Goal: Task Accomplishment & Management: Complete application form

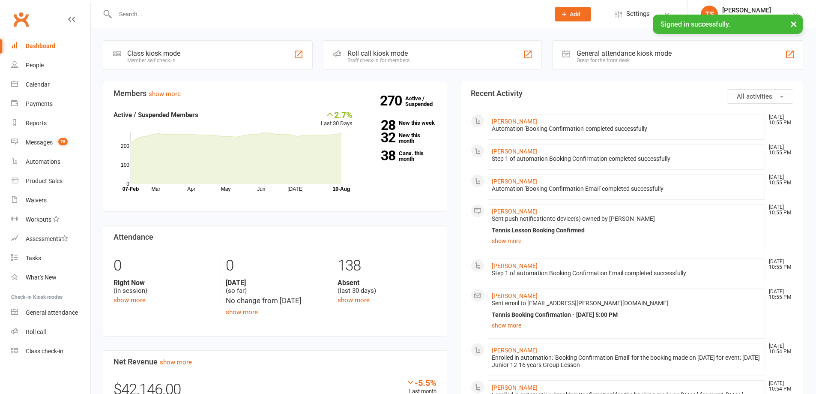
click at [126, 12] on input "text" at bounding box center [328, 14] width 431 height 12
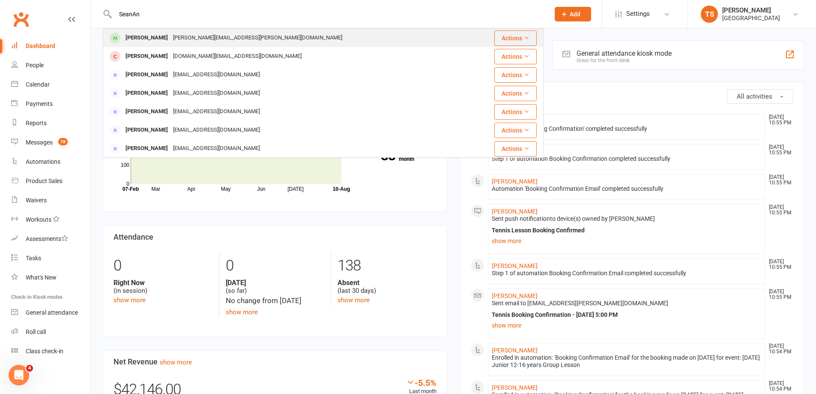
type input "SeanAn"
click at [159, 38] on div "[PERSON_NAME]" at bounding box center [147, 38] width 48 height 12
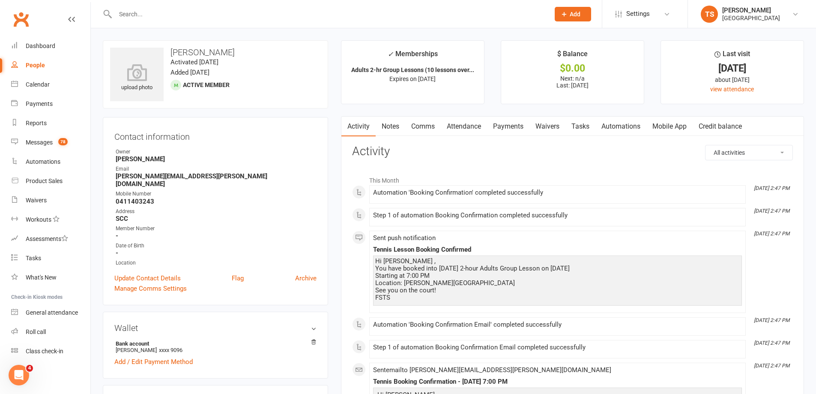
click at [516, 128] on link "Payments" at bounding box center [508, 127] width 42 height 20
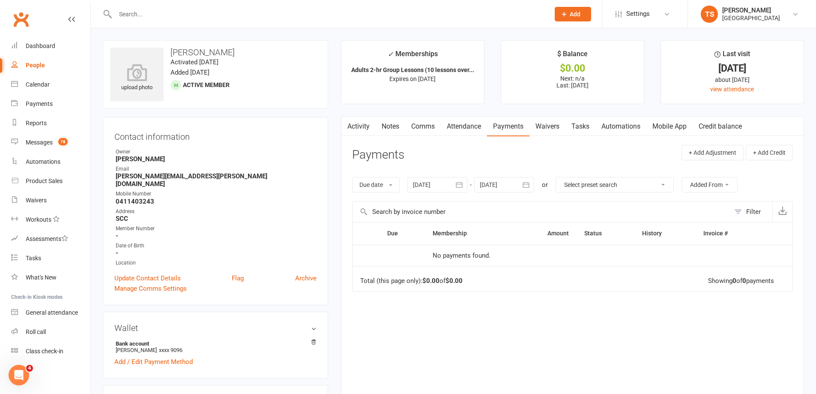
click at [439, 182] on div at bounding box center [437, 184] width 60 height 15
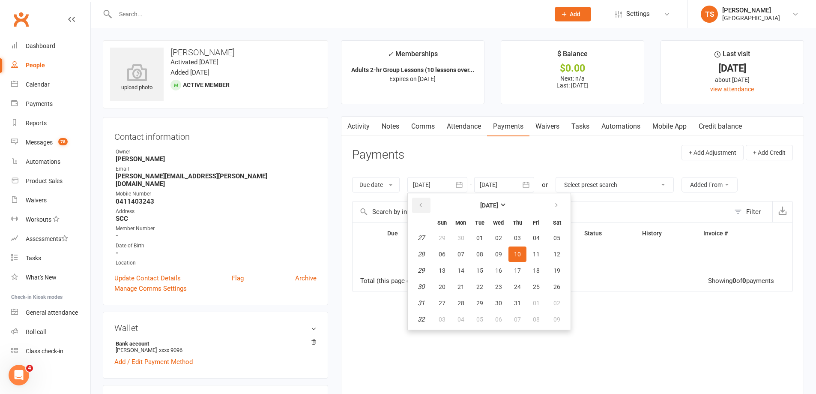
click at [421, 203] on icon "button" at bounding box center [421, 205] width 6 height 7
click at [559, 206] on icon "button" at bounding box center [556, 205] width 6 height 7
click at [441, 319] on span "31" at bounding box center [442, 319] width 7 height 7
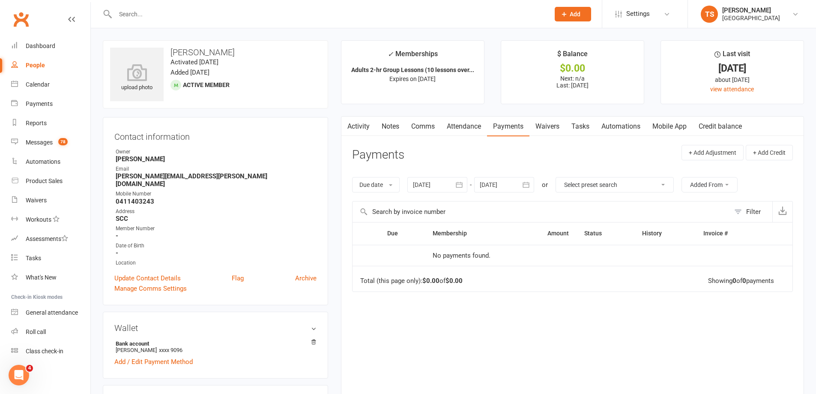
click at [431, 182] on div at bounding box center [437, 184] width 60 height 15
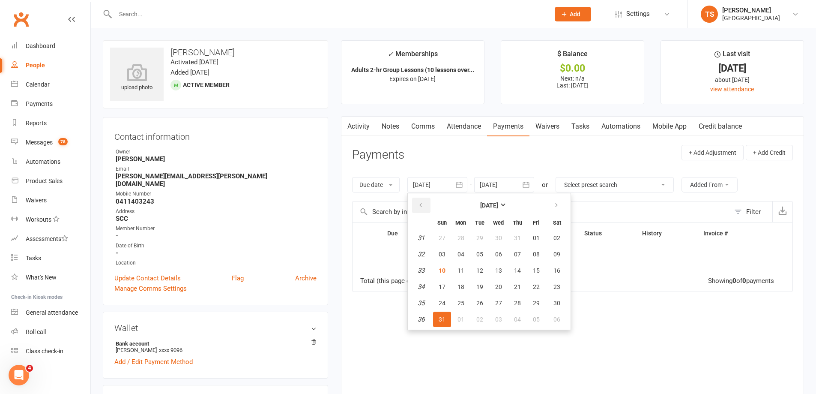
click at [421, 203] on icon "button" at bounding box center [421, 205] width 6 height 7
click at [442, 251] on span "04" at bounding box center [442, 254] width 7 height 7
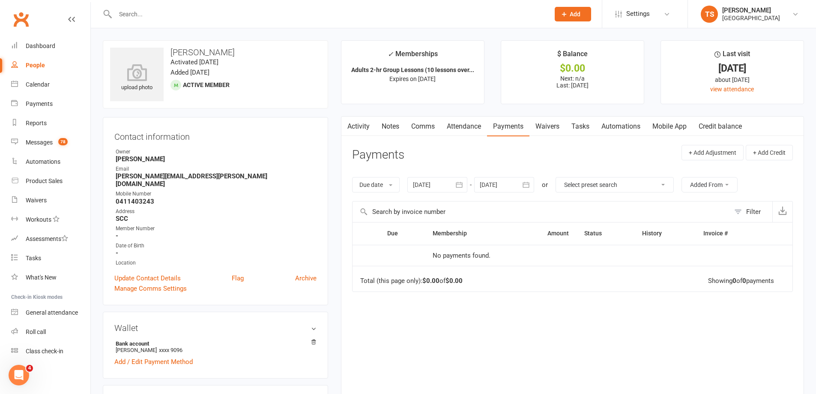
click at [439, 181] on div at bounding box center [437, 184] width 60 height 15
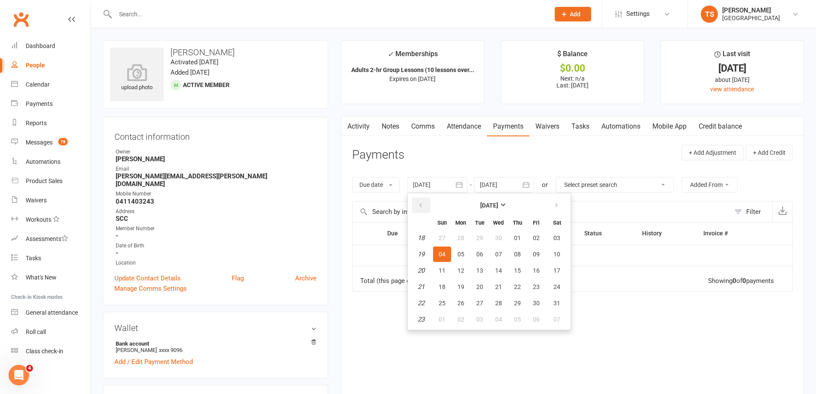
click at [424, 205] on icon "button" at bounding box center [421, 205] width 6 height 7
click at [423, 205] on icon "button" at bounding box center [421, 205] width 6 height 7
click at [423, 204] on icon "button" at bounding box center [421, 205] width 6 height 7
click at [443, 252] on span "02" at bounding box center [442, 254] width 7 height 7
type input "[DATE]"
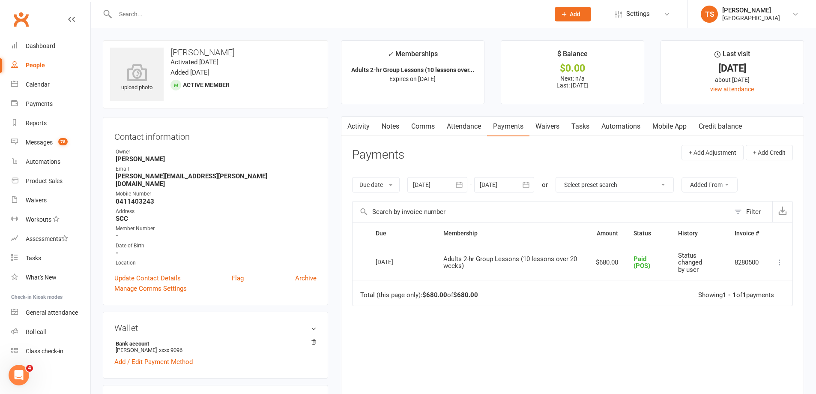
click at [465, 124] on link "Attendance" at bounding box center [464, 127] width 46 height 20
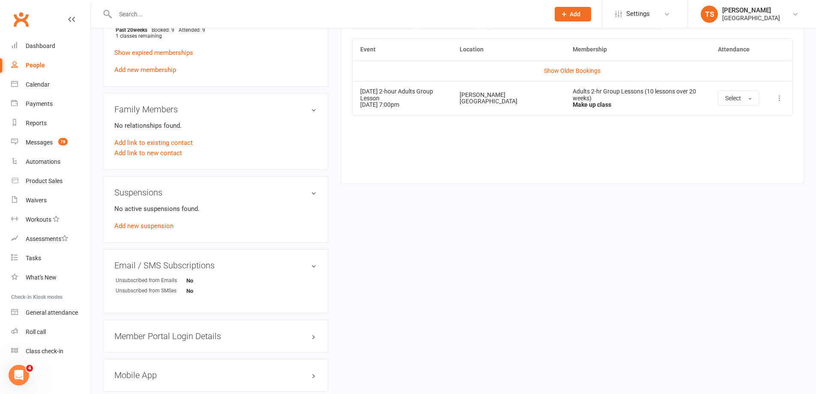
scroll to position [332, 0]
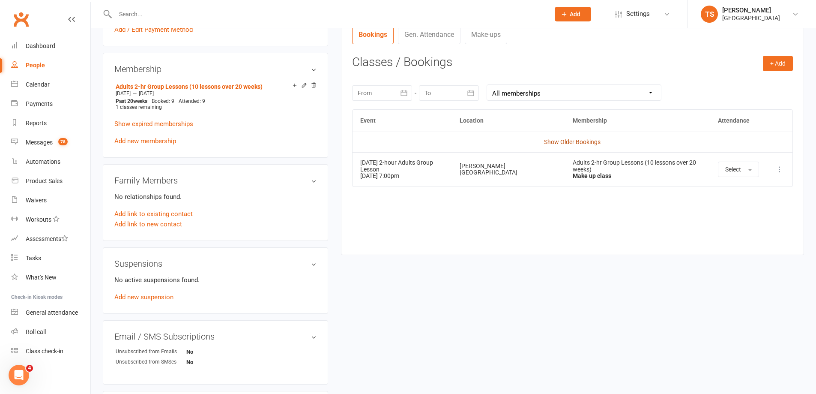
click at [583, 142] on link "Show Older Bookings" at bounding box center [572, 141] width 57 height 7
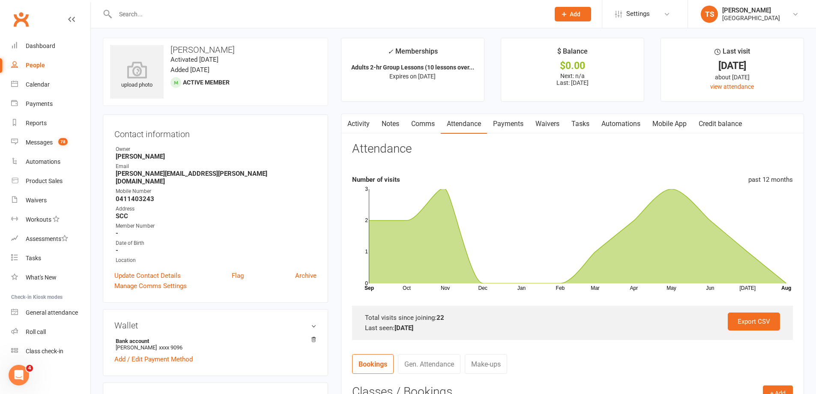
scroll to position [0, 0]
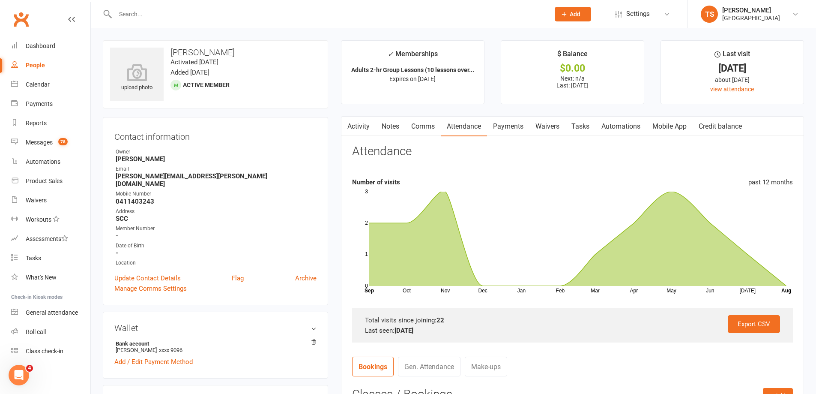
click at [509, 124] on link "Payments" at bounding box center [508, 127] width 42 height 20
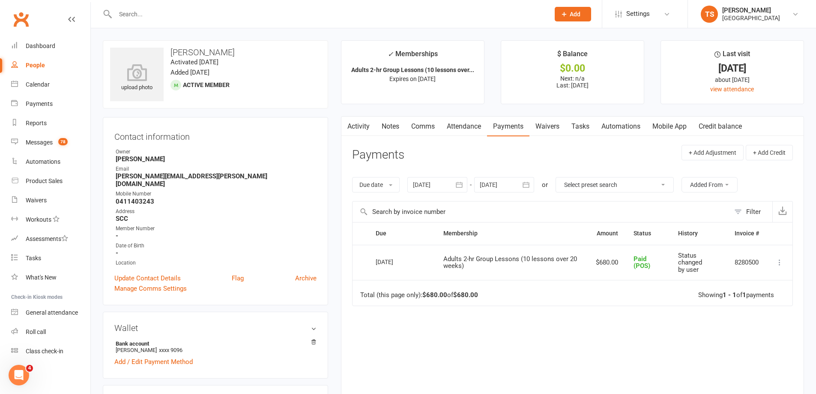
click at [488, 182] on div at bounding box center [504, 184] width 60 height 15
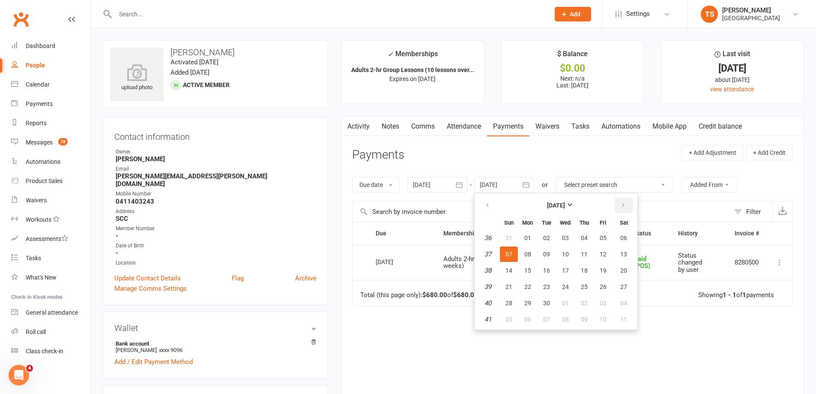
click at [622, 202] on icon "button" at bounding box center [623, 205] width 6 height 7
click at [622, 201] on button "button" at bounding box center [624, 204] width 18 height 15
click at [627, 296] on button "29" at bounding box center [624, 302] width 22 height 15
type input "[DATE]"
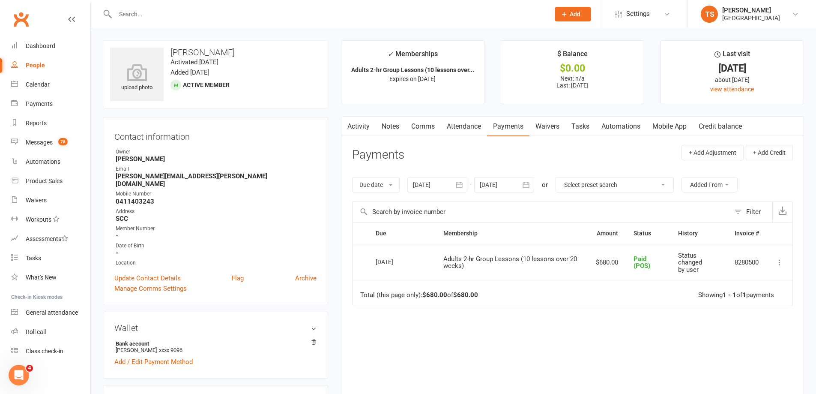
click at [129, 10] on input "text" at bounding box center [328, 14] width 431 height 12
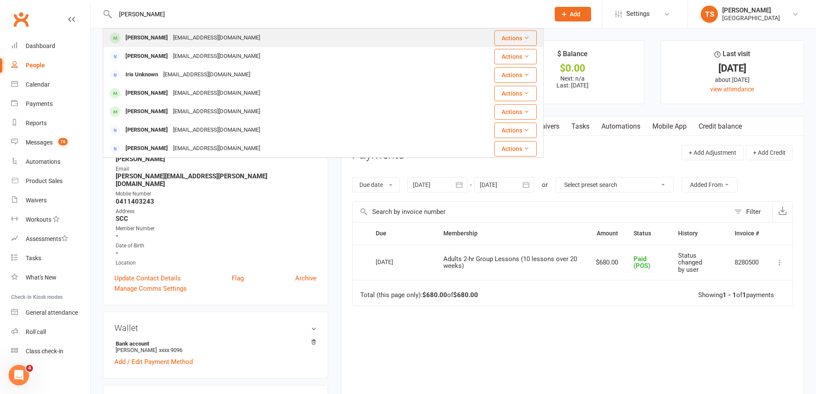
type input "[PERSON_NAME]"
click at [170, 37] on div "[EMAIL_ADDRESS][DOMAIN_NAME]" at bounding box center [216, 38] width 92 height 12
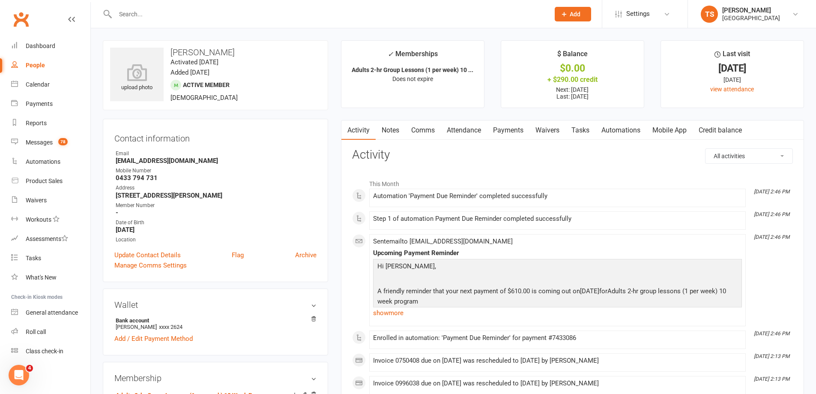
click at [510, 133] on link "Payments" at bounding box center [508, 130] width 42 height 20
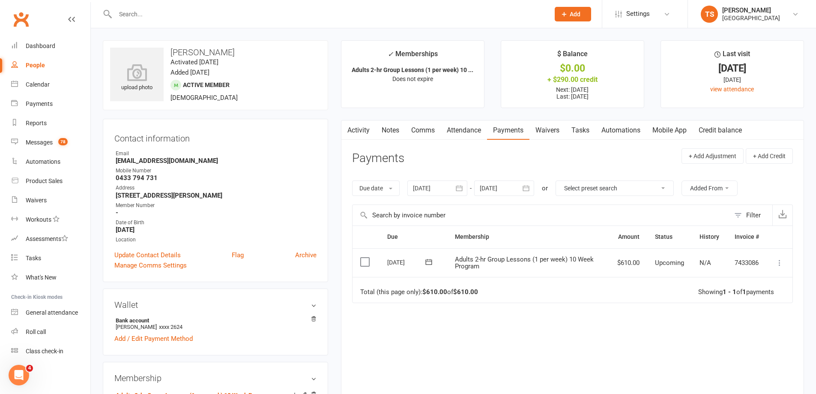
click at [775, 262] on button at bounding box center [779, 262] width 10 height 10
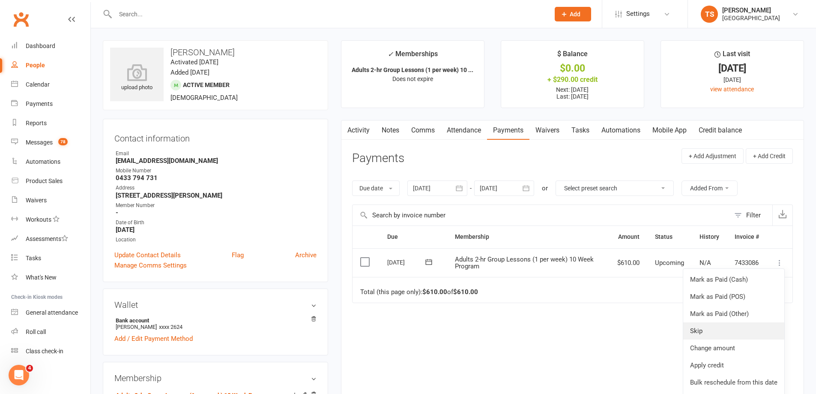
click at [691, 330] on link "Skip" at bounding box center [733, 330] width 101 height 17
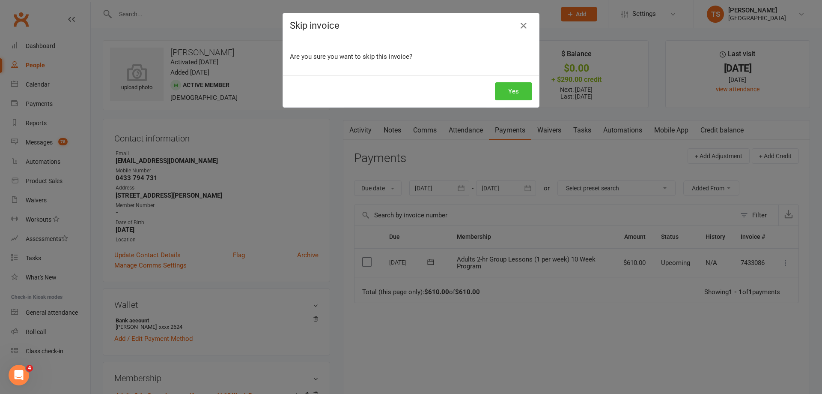
click at [508, 93] on button "Yes" at bounding box center [513, 91] width 37 height 18
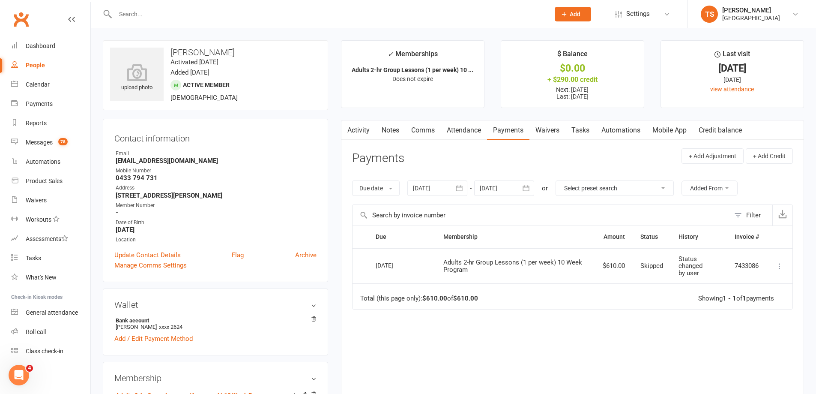
click at [358, 127] on link "Activity" at bounding box center [358, 130] width 34 height 20
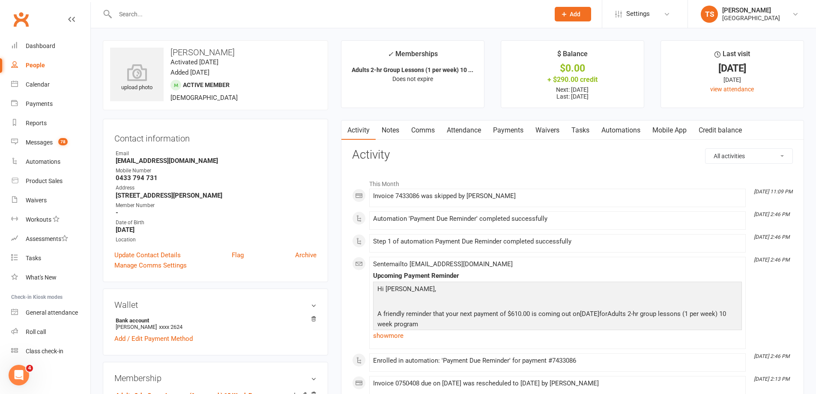
click at [471, 131] on link "Attendance" at bounding box center [464, 130] width 46 height 20
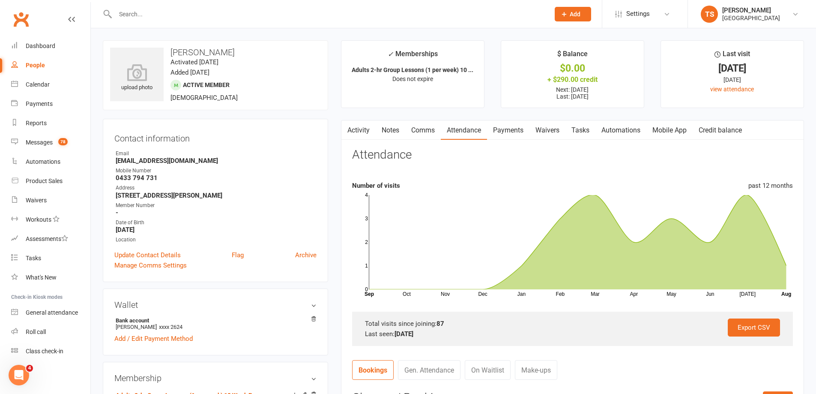
click at [496, 132] on link "Payments" at bounding box center [508, 130] width 42 height 20
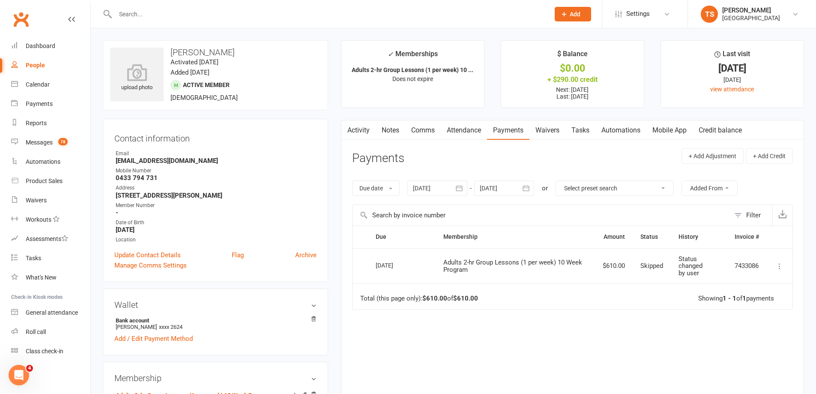
click at [422, 186] on div at bounding box center [437, 187] width 60 height 15
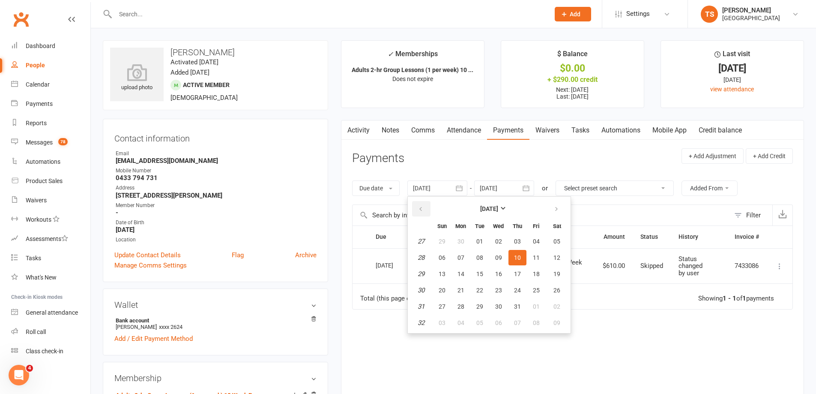
click at [422, 208] on icon "button" at bounding box center [421, 209] width 6 height 7
click at [441, 257] on span "02" at bounding box center [442, 257] width 7 height 7
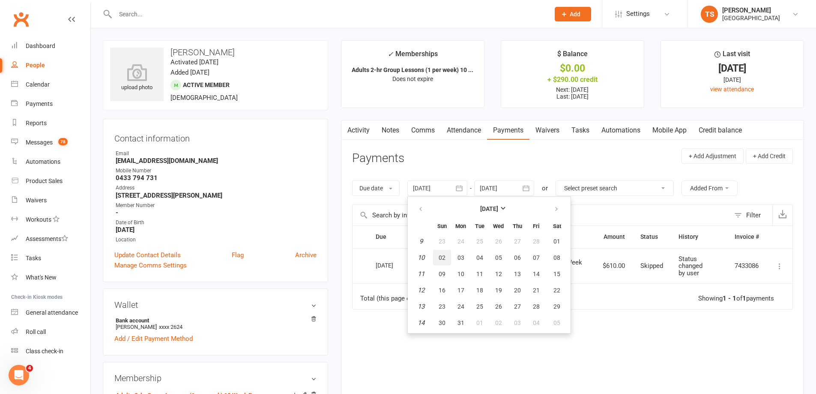
type input "[DATE]"
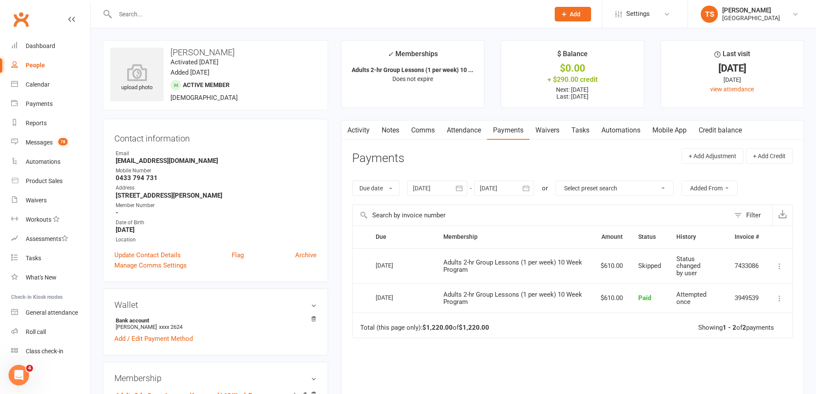
click at [464, 130] on link "Attendance" at bounding box center [464, 130] width 46 height 20
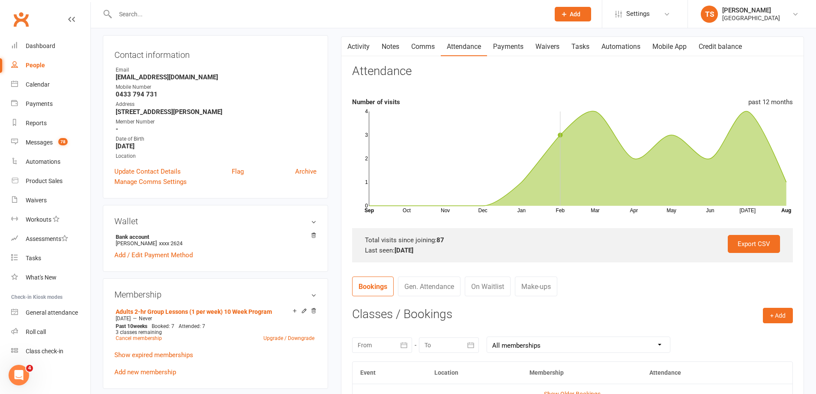
scroll to position [171, 0]
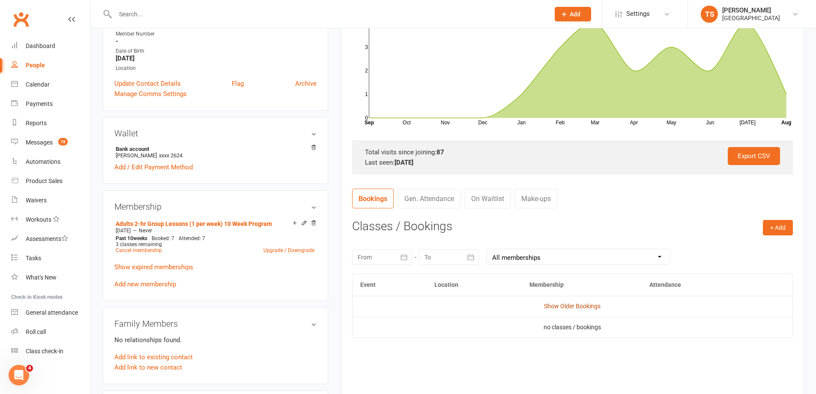
click at [553, 307] on link "Show Older Bookings" at bounding box center [572, 305] width 57 height 7
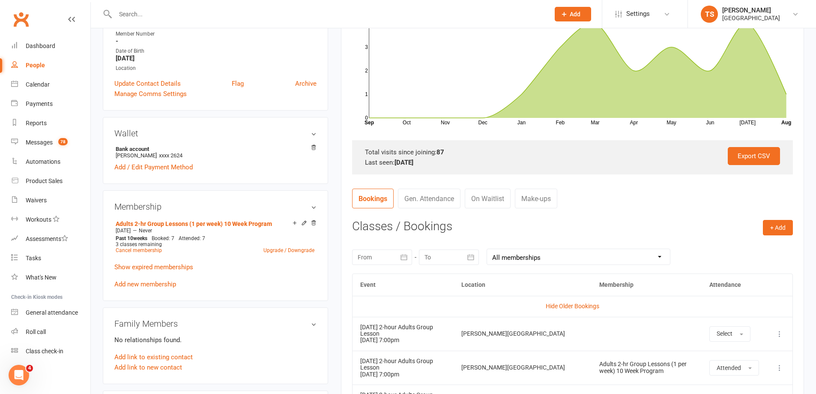
drag, startPoint x: 570, startPoint y: 303, endPoint x: 565, endPoint y: 301, distance: 6.0
click at [567, 304] on link "Hide Older Bookings" at bounding box center [573, 305] width 54 height 7
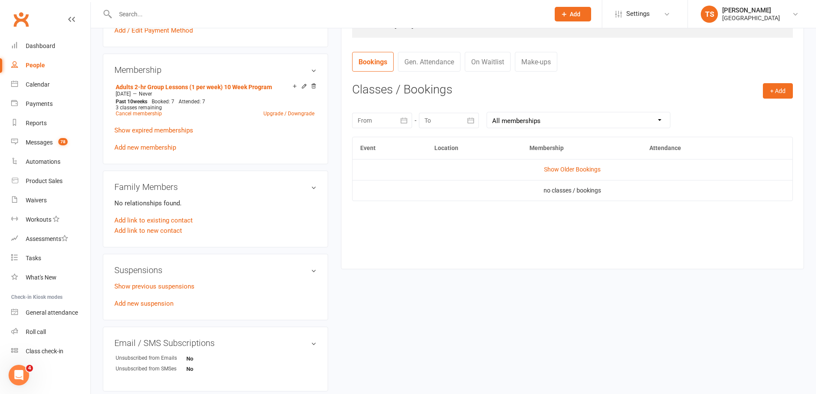
scroll to position [386, 0]
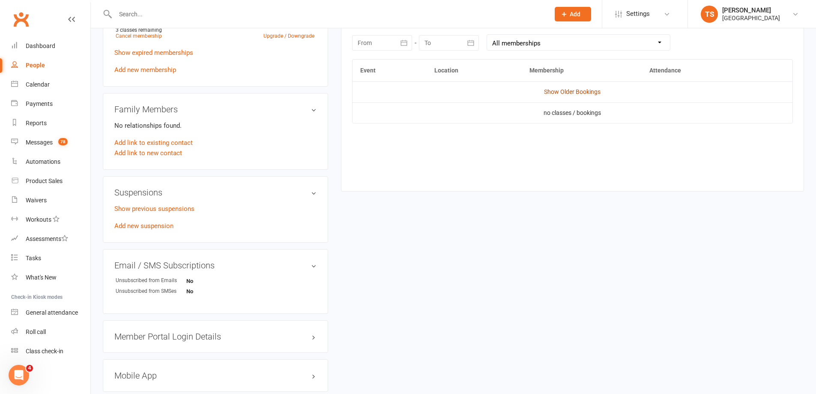
click at [572, 92] on link "Show Older Bookings" at bounding box center [572, 91] width 57 height 7
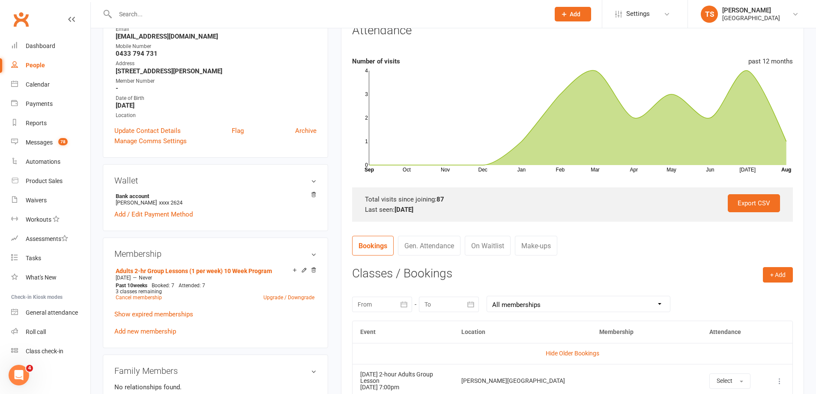
scroll to position [129, 0]
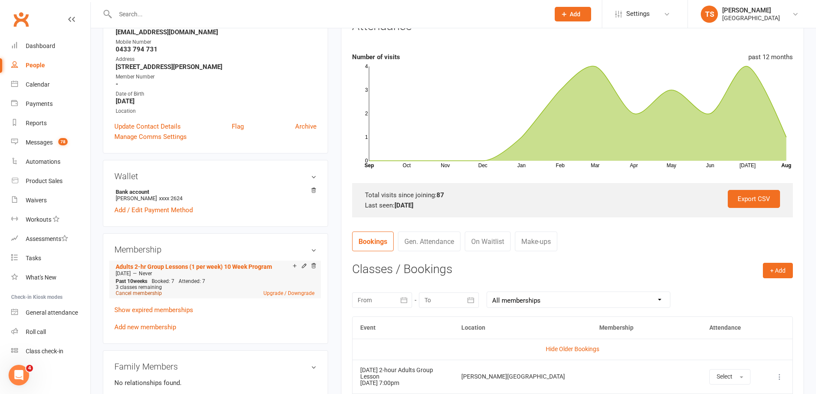
click at [132, 295] on link "Cancel membership" at bounding box center [139, 293] width 46 height 6
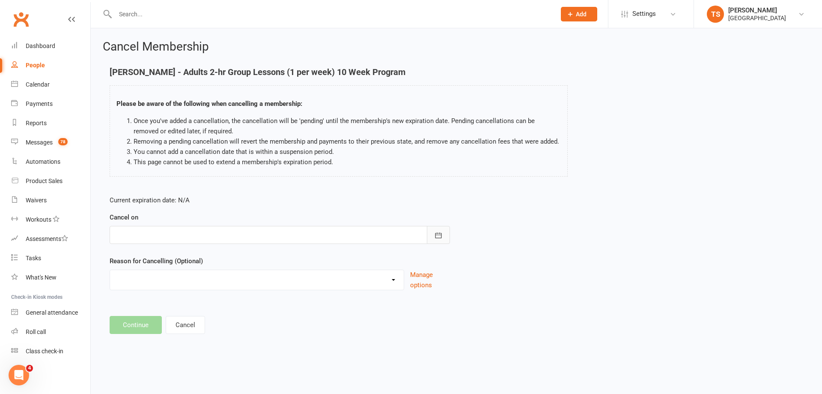
drag, startPoint x: 436, startPoint y: 233, endPoint x: 432, endPoint y: 233, distance: 4.7
click at [436, 233] on icon "button" at bounding box center [439, 235] width 6 height 6
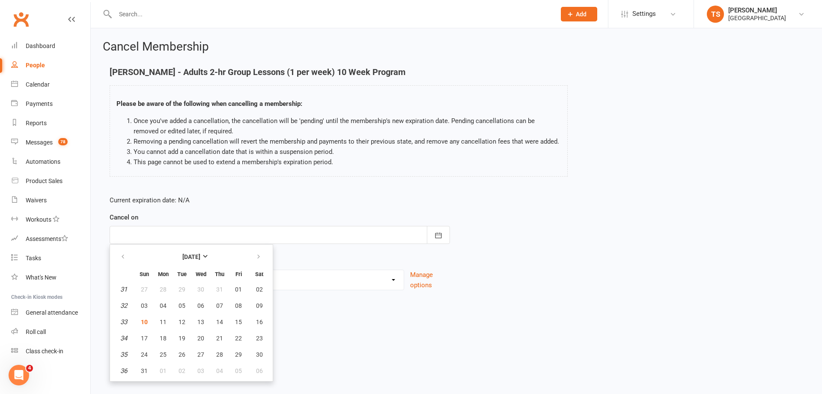
click at [390, 346] on div "Cancel Membership [PERSON_NAME] - Adults 2-hr Group Lessons (1 per week) 10 Wee…" at bounding box center [457, 187] width 732 height 319
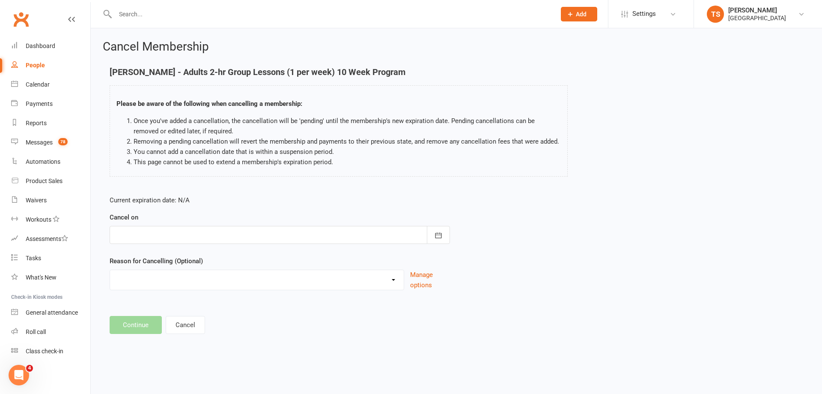
click at [395, 281] on select "Change to program Holiday Injury New program Not continuing Other reason" at bounding box center [257, 278] width 294 height 17
select select "4"
click at [110, 270] on select "Change to program Holiday Injury New program Not continuing Other reason" at bounding box center [257, 278] width 294 height 17
drag, startPoint x: 129, startPoint y: 326, endPoint x: 146, endPoint y: 322, distance: 18.0
click at [129, 325] on footer "Continue Cancel" at bounding box center [457, 325] width 694 height 18
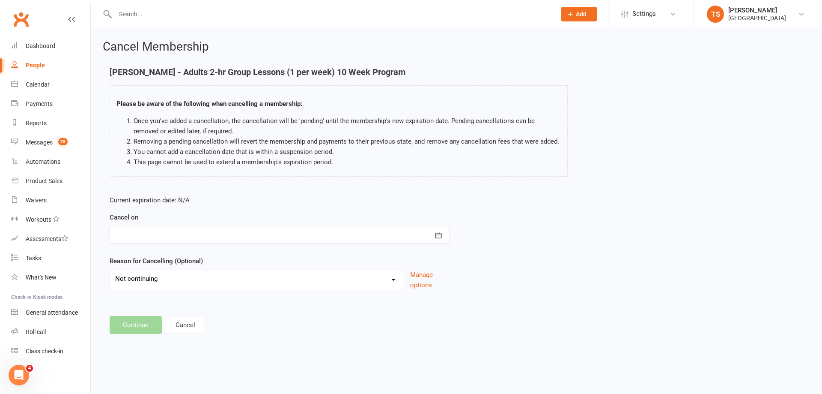
click at [126, 227] on div at bounding box center [280, 235] width 341 height 18
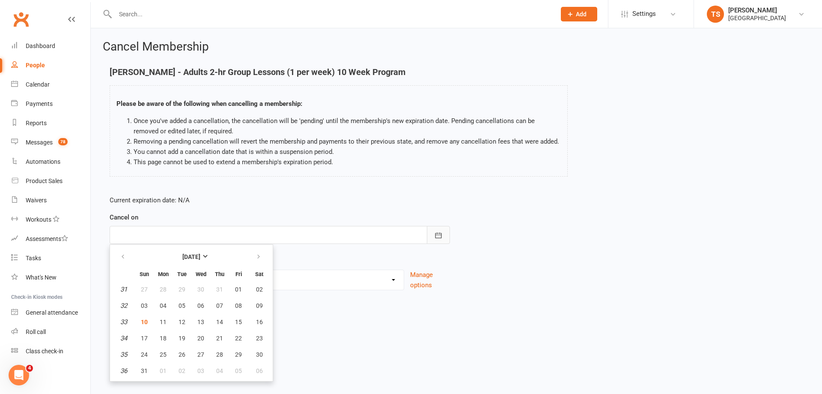
click at [440, 233] on icon "button" at bounding box center [438, 235] width 9 height 9
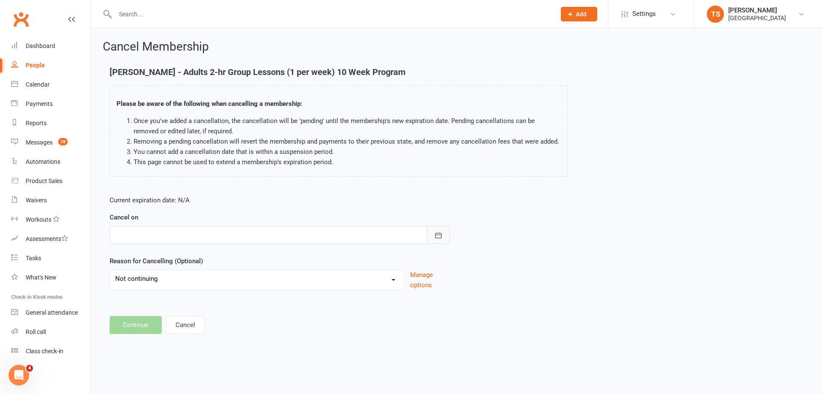
click at [437, 234] on icon "button" at bounding box center [438, 235] width 9 height 9
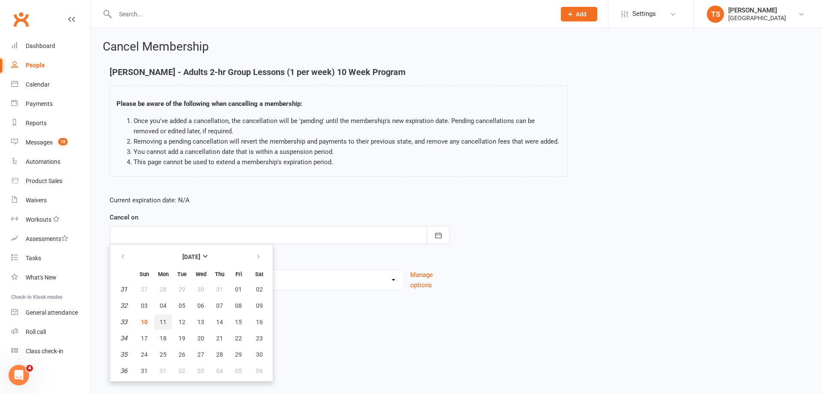
click at [162, 320] on span "11" at bounding box center [163, 321] width 7 height 7
type input "[DATE]"
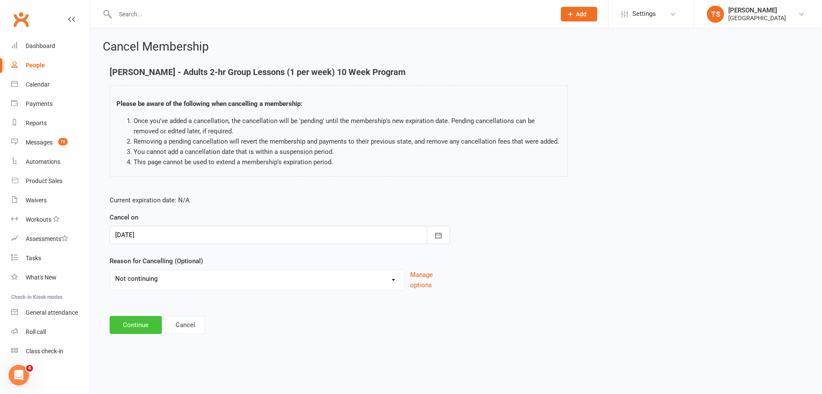
click at [144, 328] on button "Continue" at bounding box center [136, 325] width 52 height 18
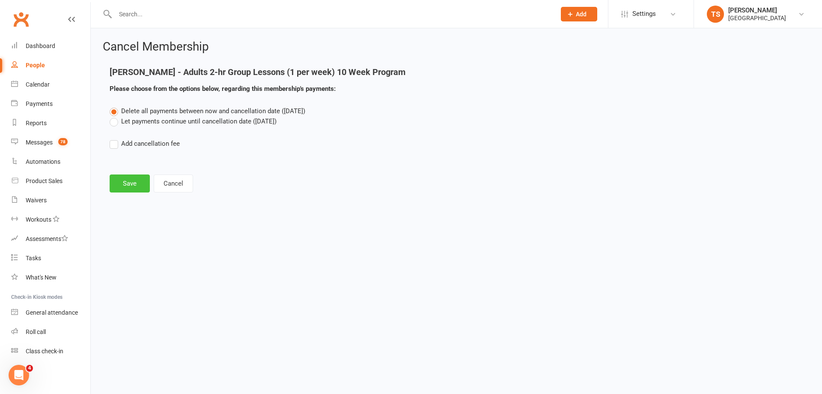
click at [132, 188] on button "Save" at bounding box center [130, 183] width 40 height 18
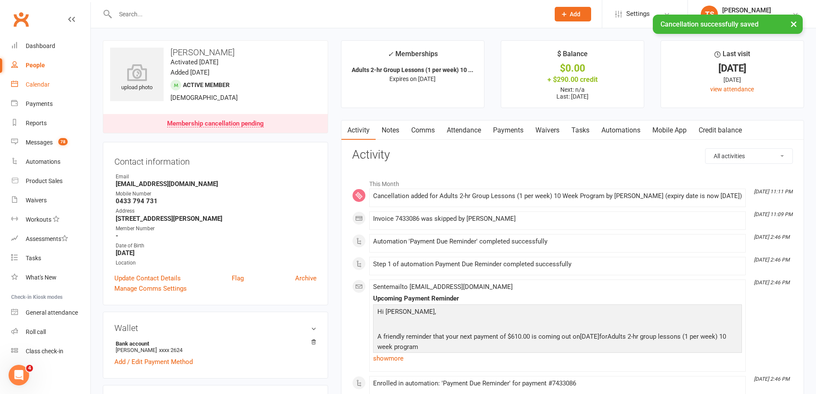
click at [39, 83] on div "Calendar" at bounding box center [38, 84] width 24 height 7
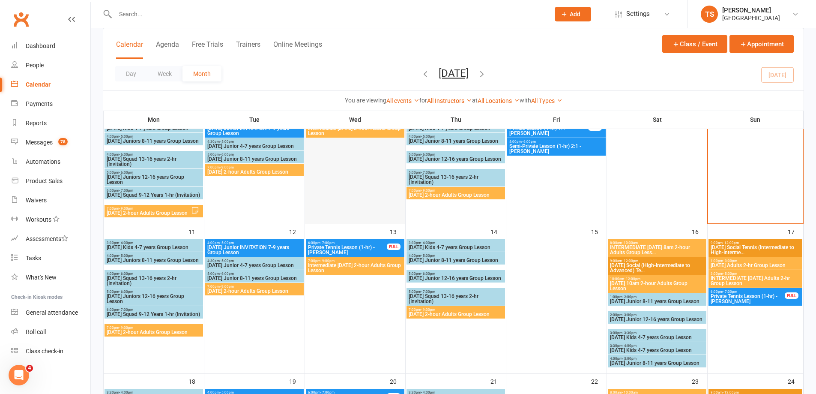
scroll to position [214, 0]
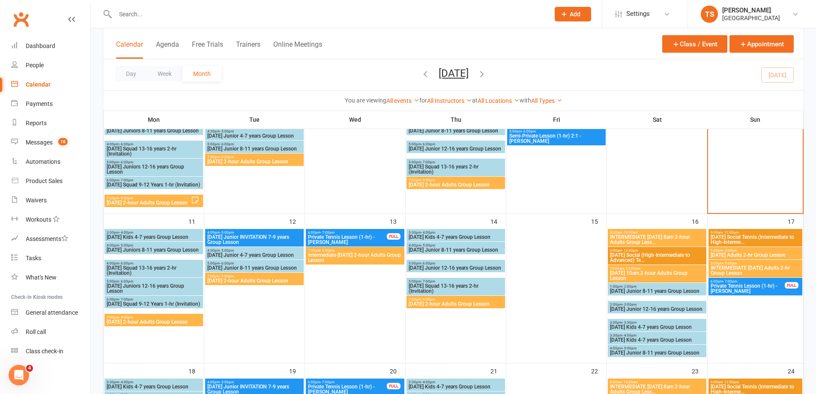
click at [164, 320] on span "[DATE] 2-hour Adults Group Lesson" at bounding box center [153, 321] width 95 height 5
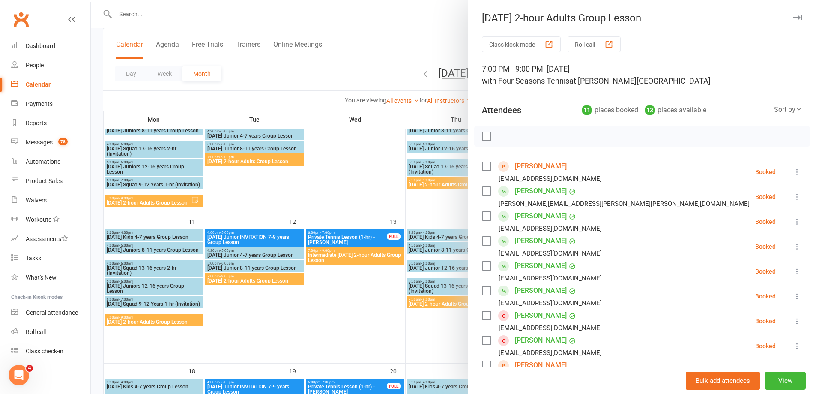
click at [257, 280] on div at bounding box center [453, 197] width 725 height 394
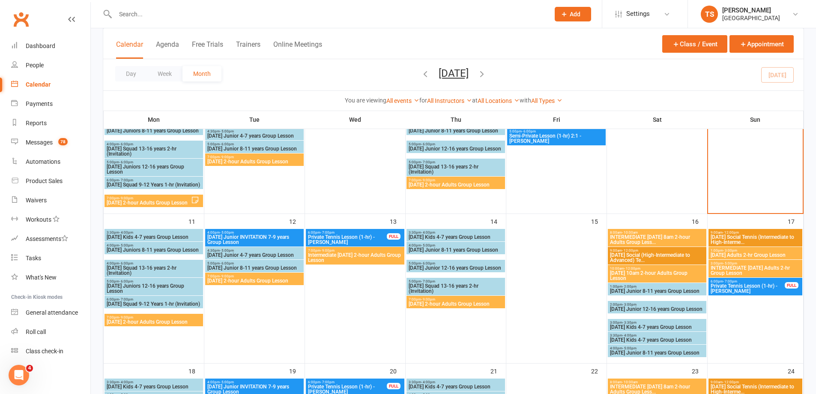
click at [260, 273] on div "7:00pm - 9:00pm [DATE] 2-hour Adults Group Lesson" at bounding box center [254, 278] width 99 height 12
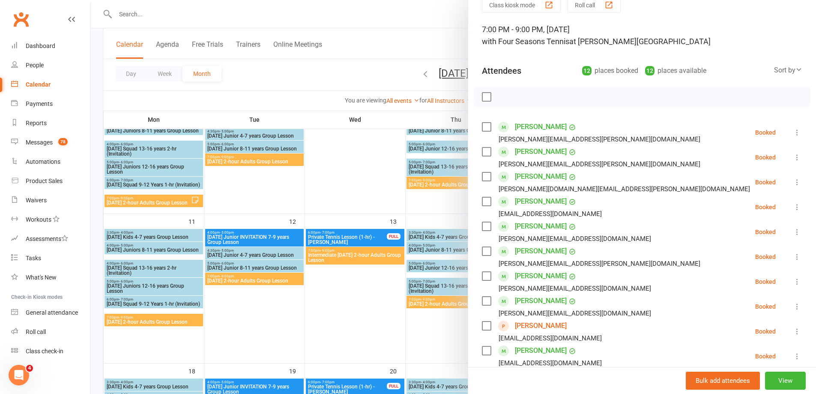
scroll to position [86, 0]
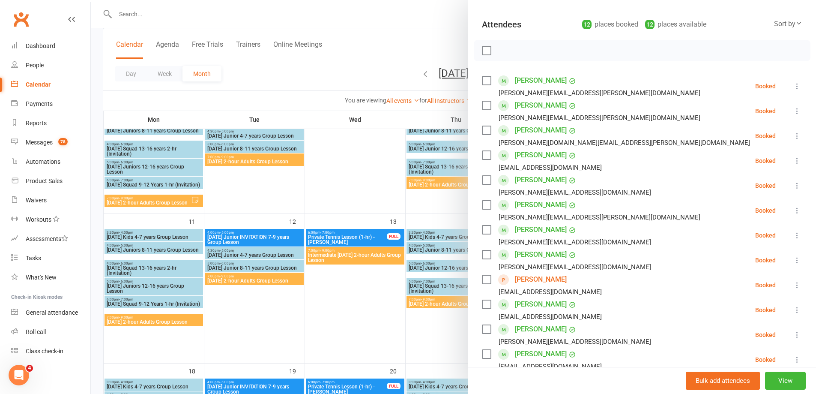
drag, startPoint x: 251, startPoint y: 332, endPoint x: 398, endPoint y: 296, distance: 151.1
click at [259, 323] on div at bounding box center [453, 197] width 725 height 394
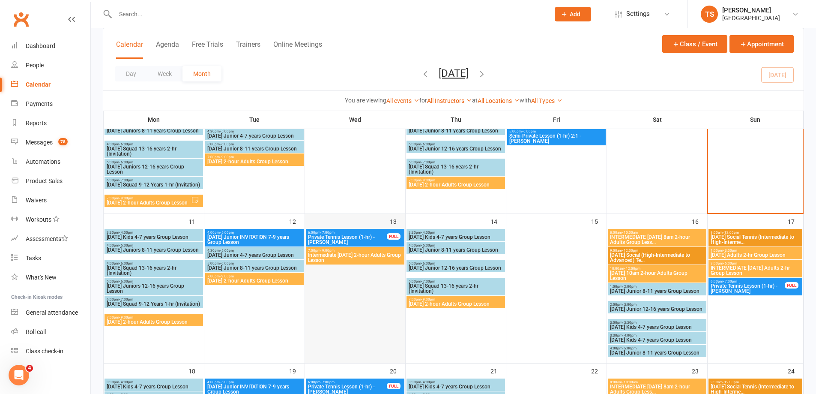
click at [380, 304] on div at bounding box center [355, 296] width 99 height 134
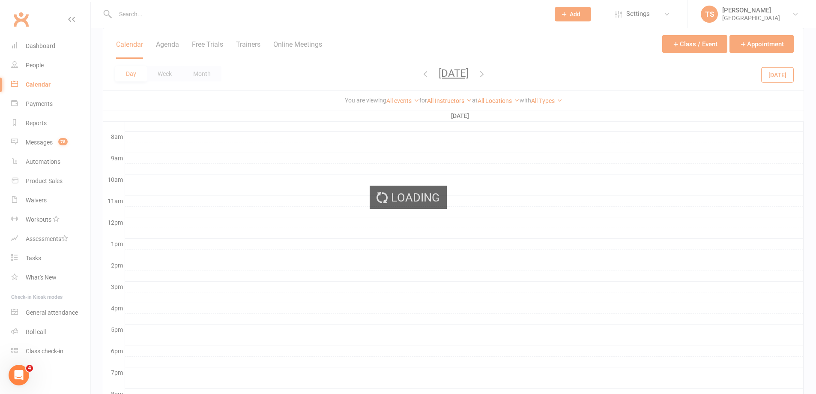
scroll to position [0, 0]
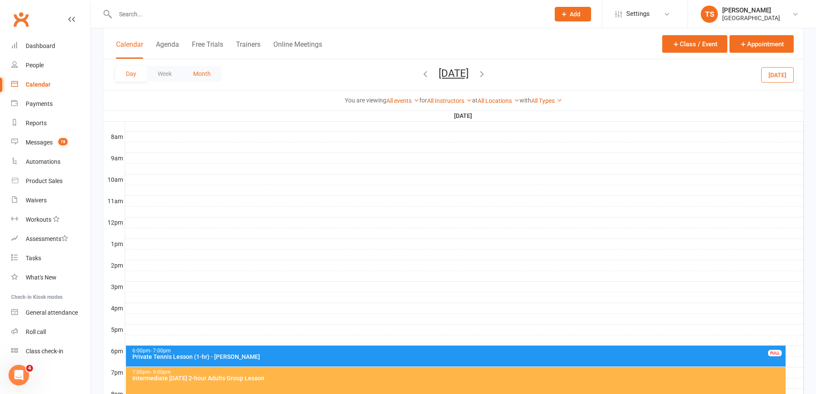
drag, startPoint x: 185, startPoint y: 69, endPoint x: 189, endPoint y: 72, distance: 5.2
click at [188, 71] on button "Month" at bounding box center [201, 73] width 39 height 15
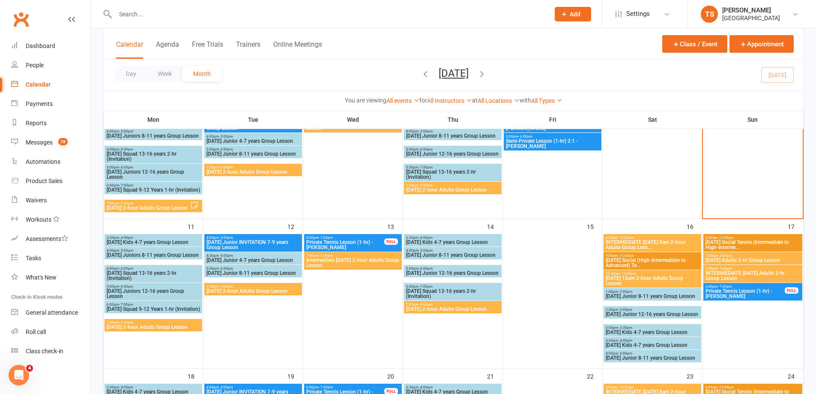
click at [373, 263] on span "Intermediate [DATE] 2-hour Adults Group Lesson" at bounding box center [353, 262] width 94 height 10
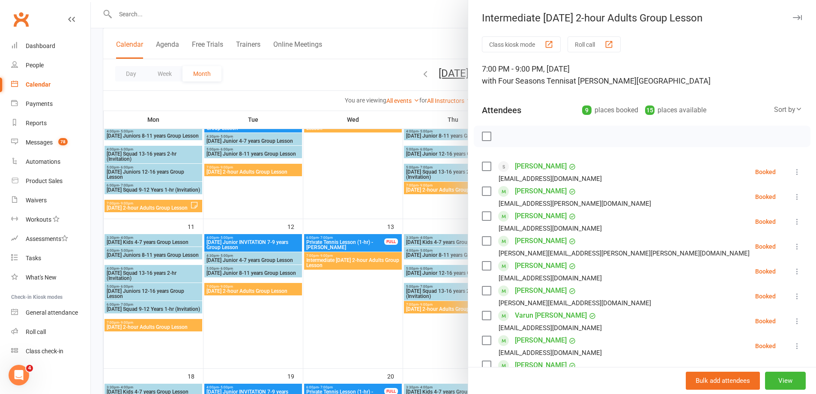
click at [336, 315] on div at bounding box center [453, 197] width 725 height 394
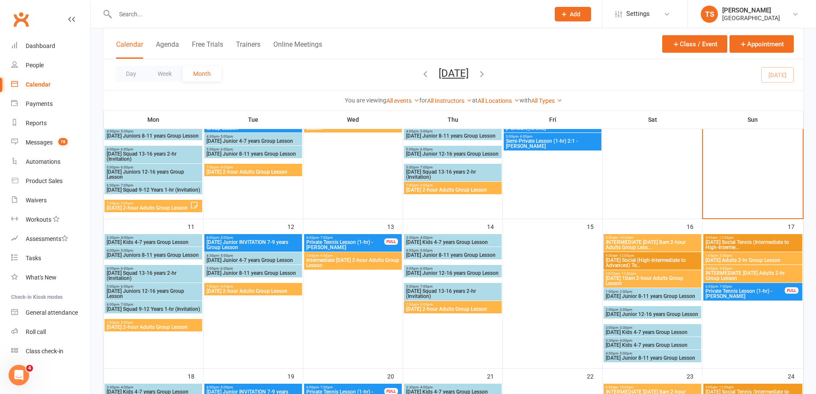
click at [439, 307] on span "[DATE] 2-hour Adults Group Lesson" at bounding box center [453, 308] width 94 height 5
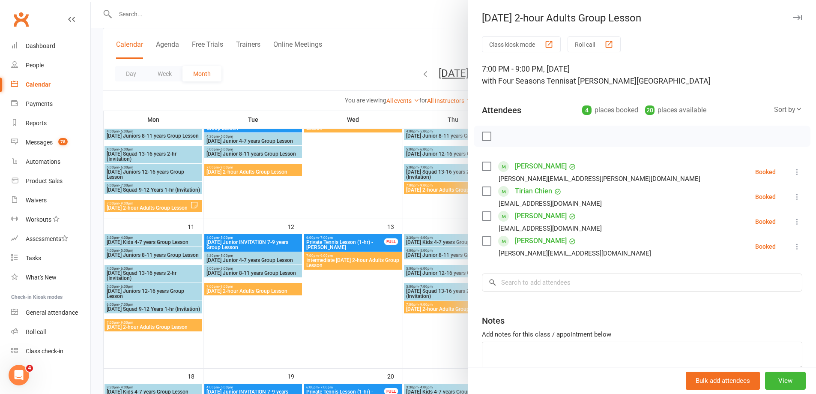
scroll to position [386, 0]
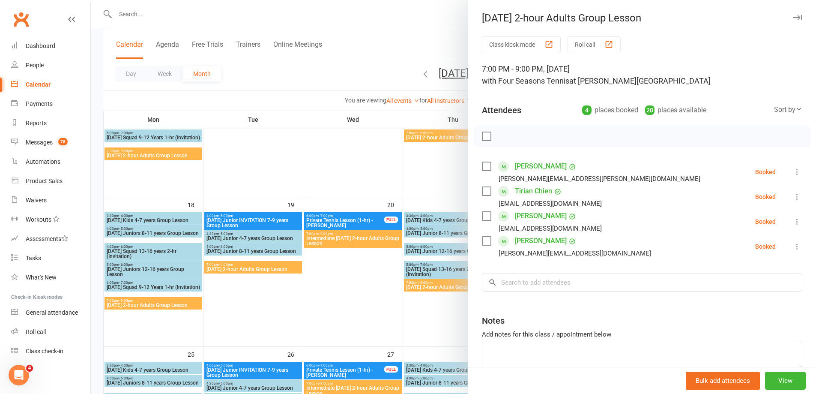
click at [125, 15] on div at bounding box center [453, 197] width 725 height 394
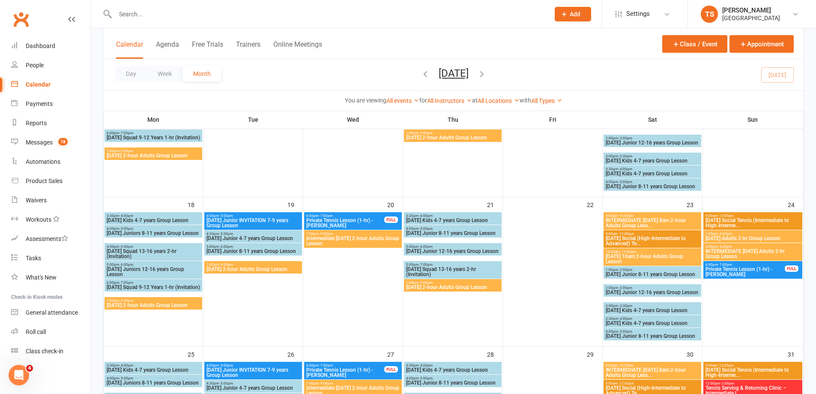
click at [123, 13] on input "text" at bounding box center [328, 14] width 431 height 12
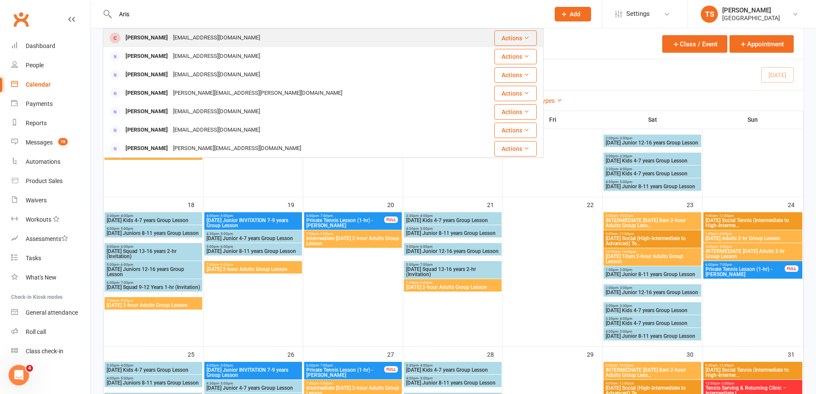
type input "Aris"
click at [173, 35] on div "[EMAIL_ADDRESS][DOMAIN_NAME]" at bounding box center [216, 38] width 92 height 12
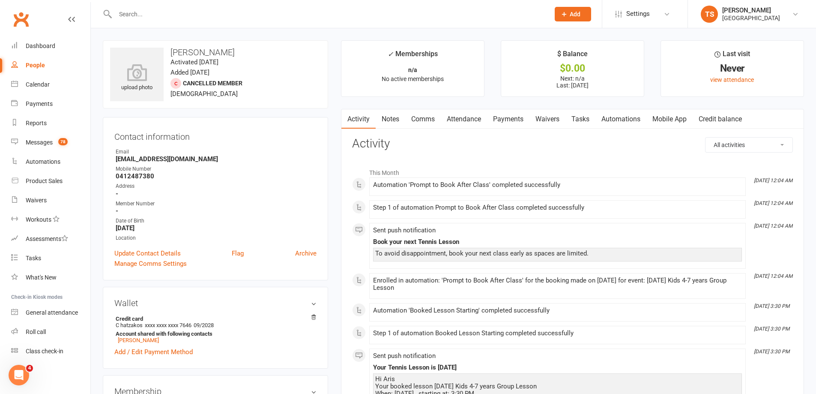
click at [520, 118] on link "Payments" at bounding box center [508, 119] width 42 height 20
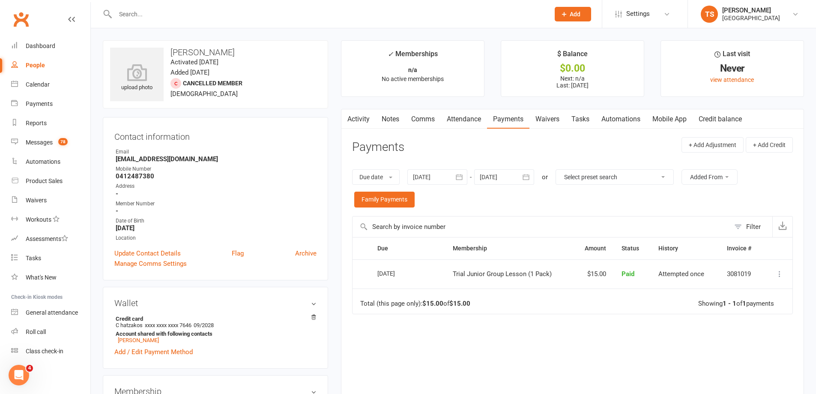
drag, startPoint x: 457, startPoint y: 117, endPoint x: 457, endPoint y: 130, distance: 13.7
click at [454, 122] on link "Attendance" at bounding box center [464, 119] width 46 height 20
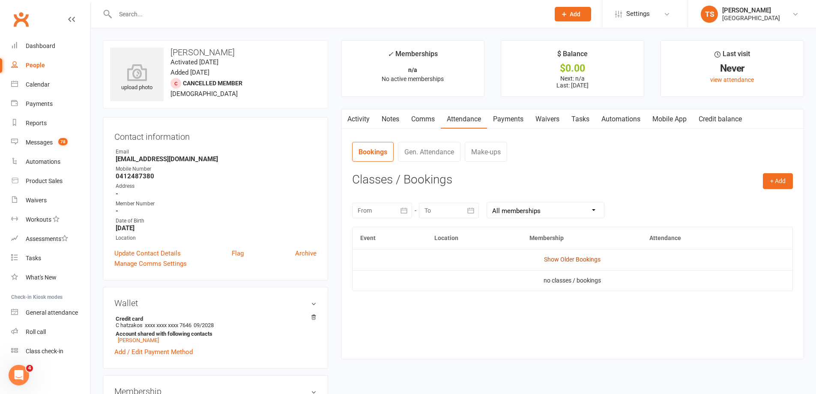
click at [572, 258] on link "Show Older Bookings" at bounding box center [572, 259] width 57 height 7
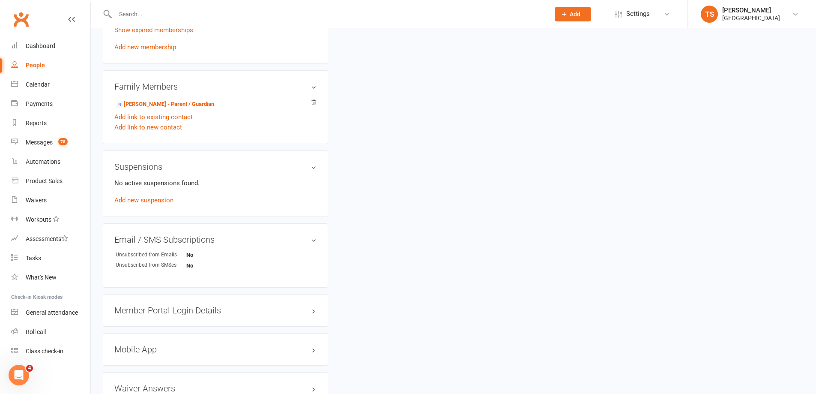
scroll to position [252, 0]
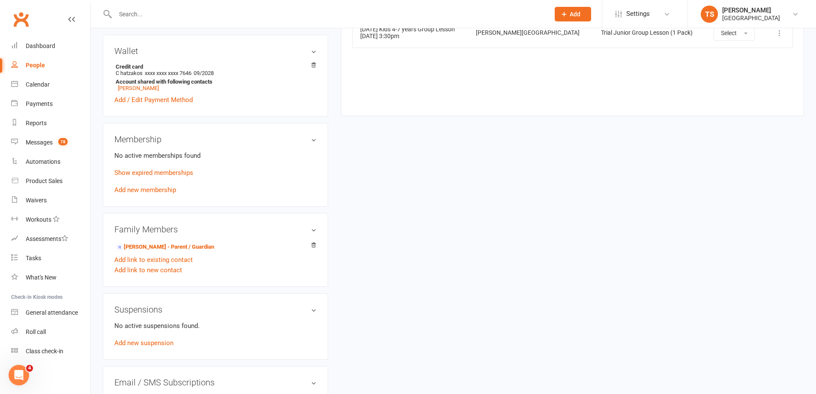
click at [140, 190] on link "Add new membership" at bounding box center [145, 190] width 62 height 8
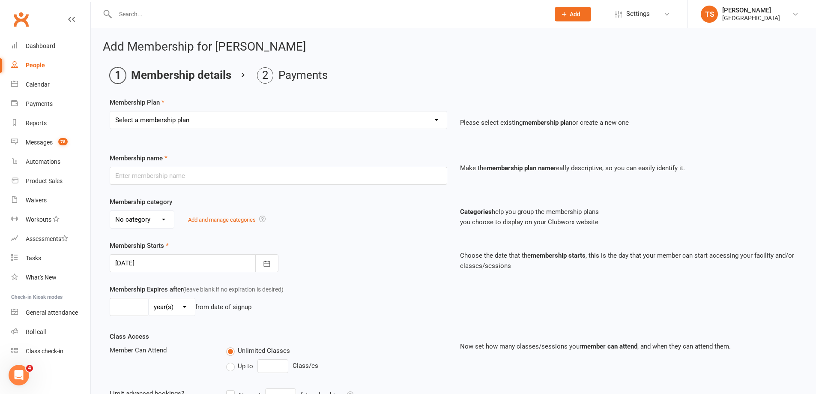
click at [440, 117] on select "Select a membership plan Create new Membership Plan Trial Junior Group Lesson (…" at bounding box center [278, 119] width 337 height 17
select select "3"
click at [110, 111] on select "Select a membership plan Create new Membership Plan Trial Junior Group Lesson (…" at bounding box center [278, 119] width 337 height 17
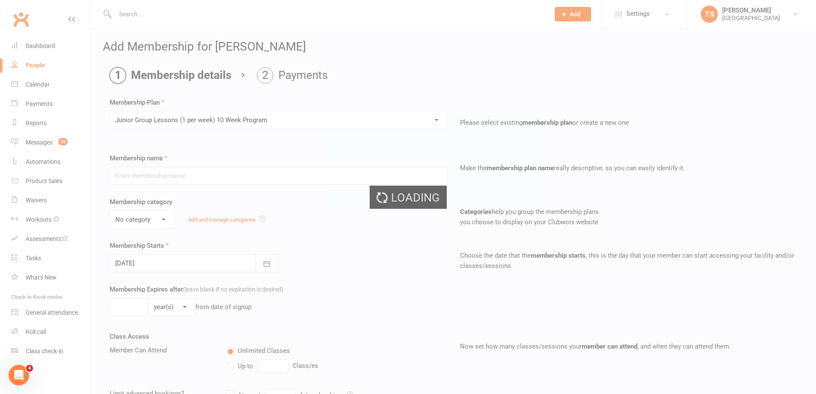
type input "Junior Group Lessons (1 per week) 10 Week Program"
select select "3"
select select "1"
type input "10"
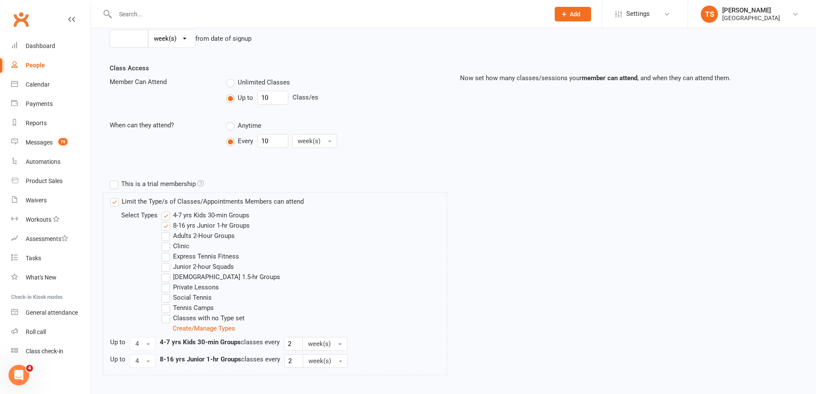
scroll to position [313, 0]
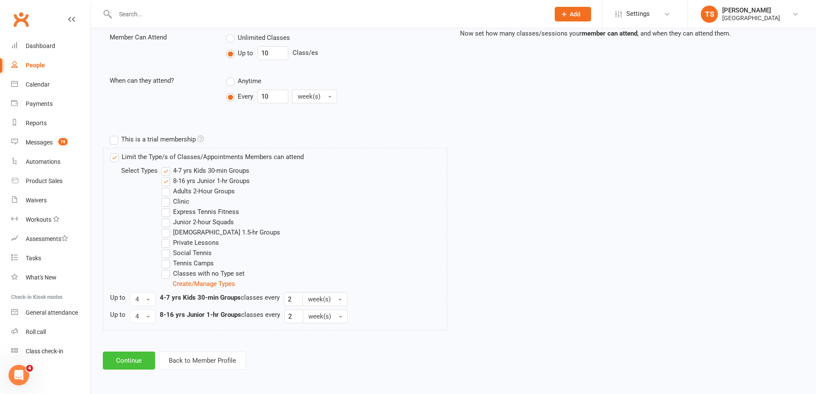
click at [118, 358] on button "Continue" at bounding box center [129, 360] width 52 height 18
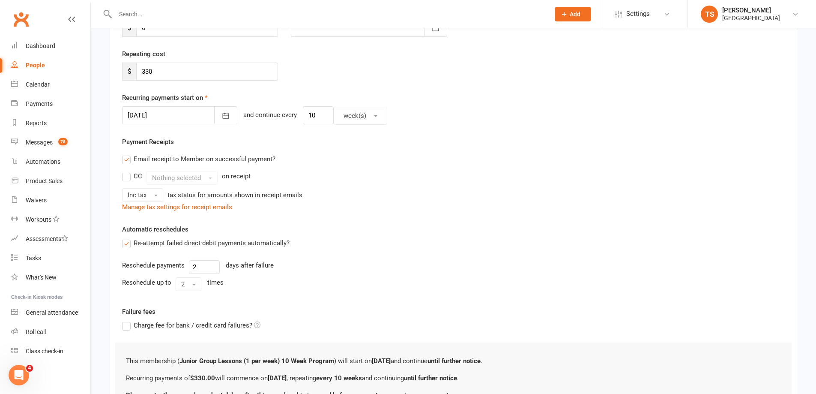
scroll to position [229, 0]
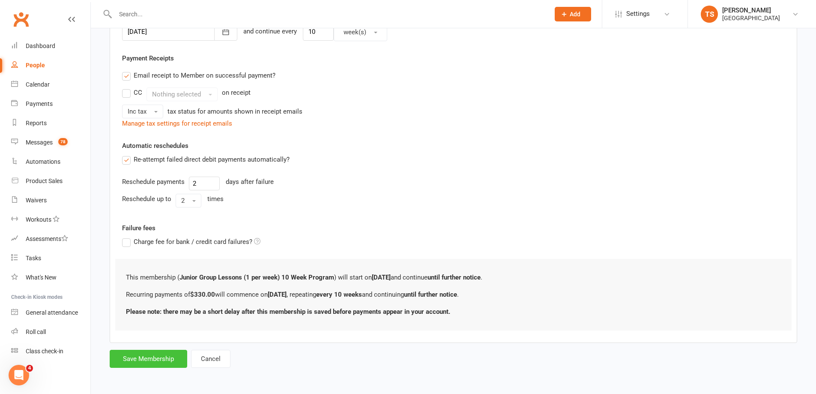
click at [167, 359] on button "Save Membership" at bounding box center [149, 359] width 78 height 18
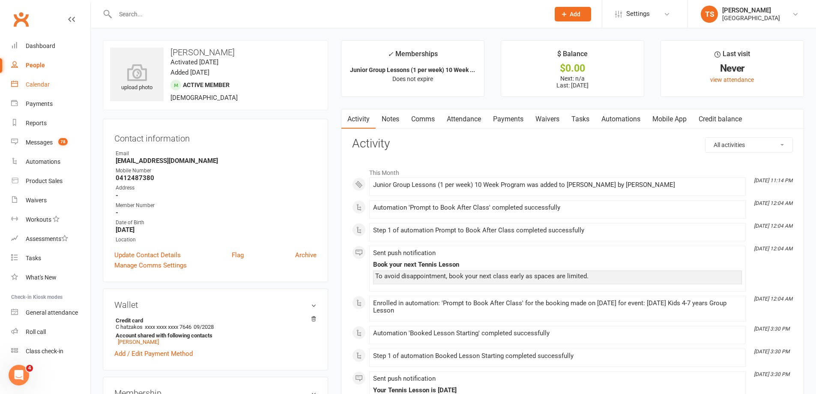
drag, startPoint x: 40, startPoint y: 83, endPoint x: 46, endPoint y: 87, distance: 6.8
click at [40, 84] on div "Calendar" at bounding box center [38, 84] width 24 height 7
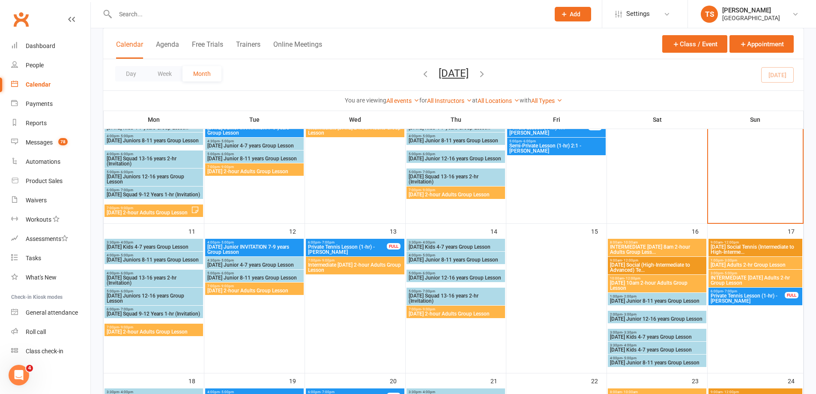
scroll to position [214, 0]
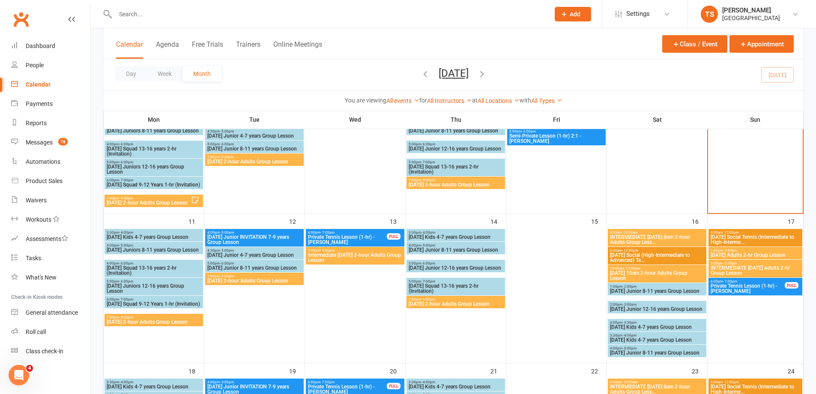
click at [120, 234] on span "[DATE] Kids 4-7 years Group Lesson" at bounding box center [153, 236] width 95 height 5
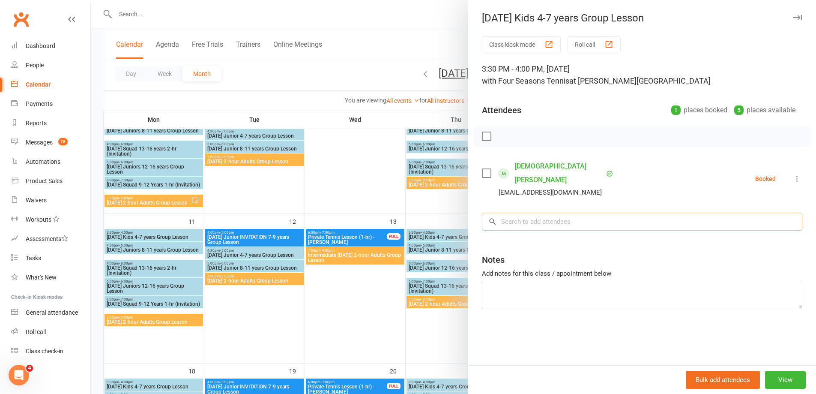
click at [505, 212] on input "search" at bounding box center [642, 221] width 320 height 18
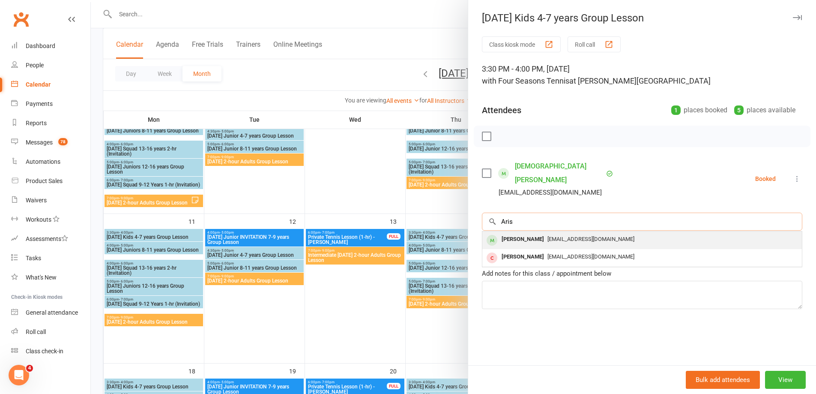
type input "Aris"
click at [532, 233] on div "[PERSON_NAME]" at bounding box center [522, 239] width 49 height 12
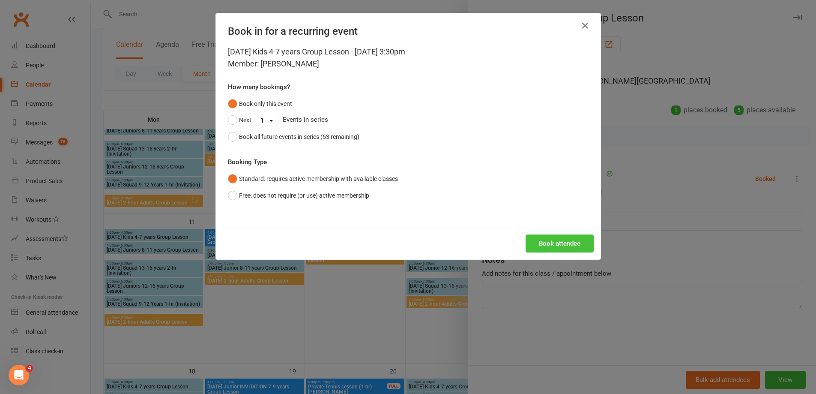
click at [577, 242] on button "Book attendee" at bounding box center [560, 243] width 68 height 18
